Goal: Check status: Check status

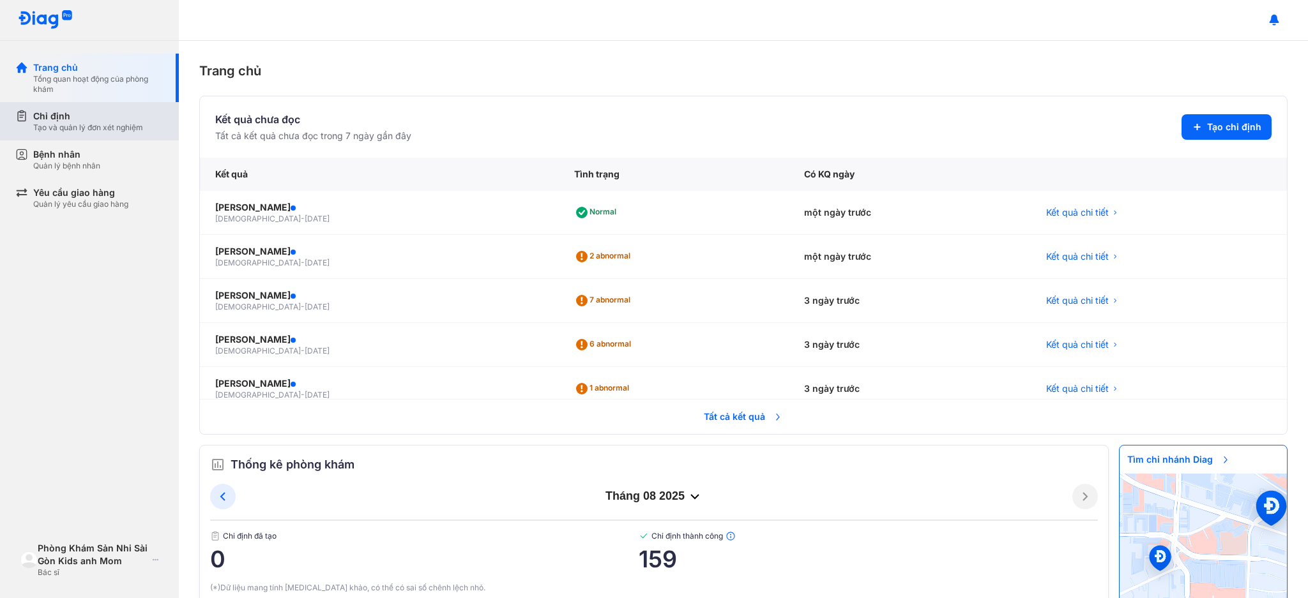
click at [83, 132] on div "Chỉ định Tạo và quản lý đơn xét nghiệm" at bounding box center [96, 121] width 163 height 38
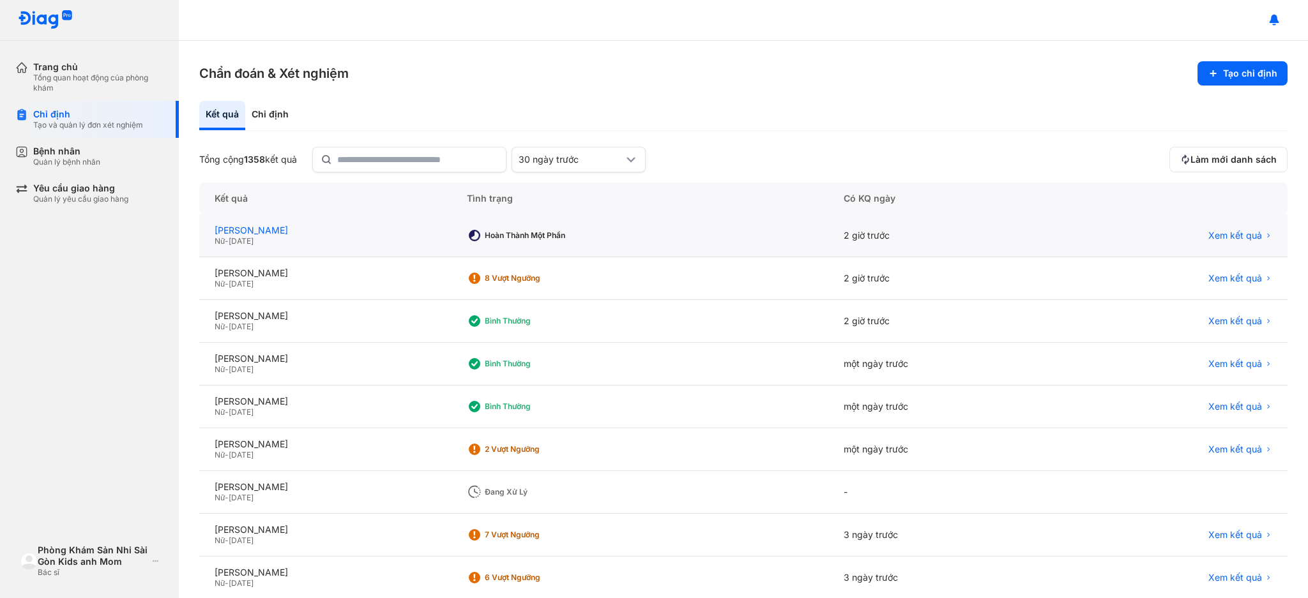
click at [278, 232] on div "[PERSON_NAME]" at bounding box center [326, 230] width 222 height 11
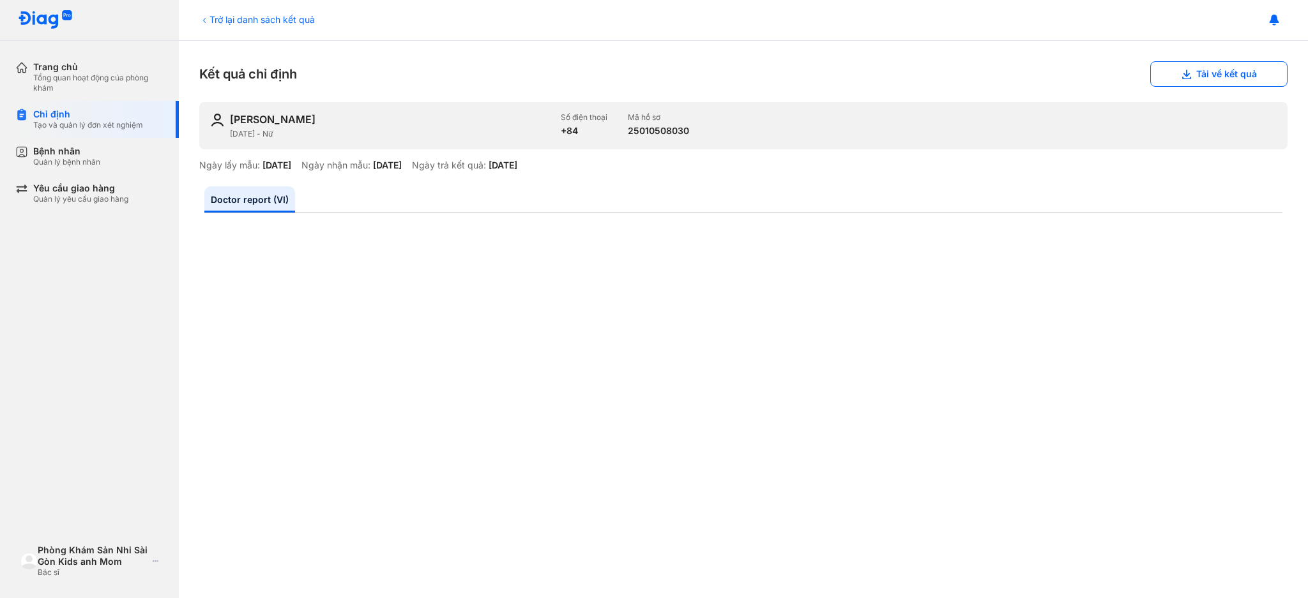
scroll to position [170, 0]
